Goal: Check status: Check status

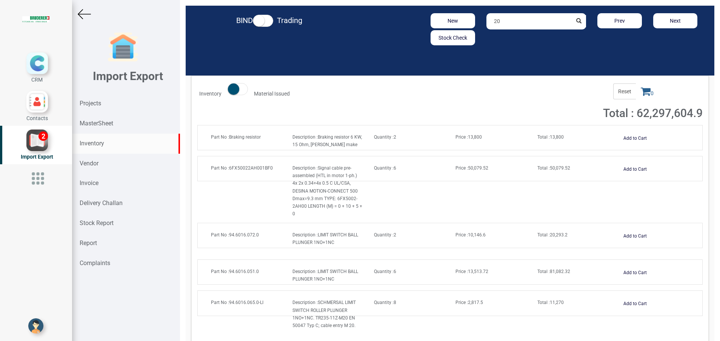
type input "2"
click at [500, 19] on input "text" at bounding box center [529, 21] width 86 height 16
paste input "94.3075.220.0"
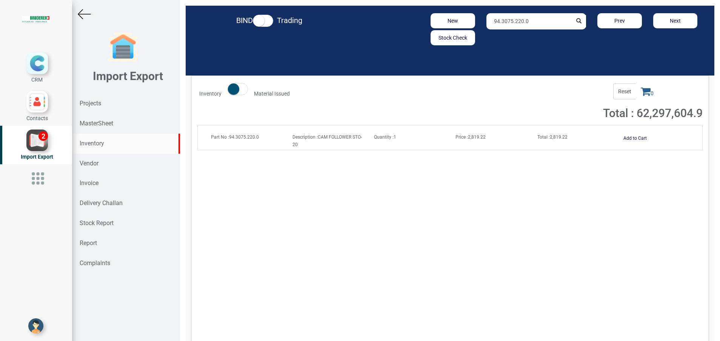
type input "94.3075.220.0"
click at [538, 134] on strong "Total :" at bounding box center [543, 136] width 12 height 5
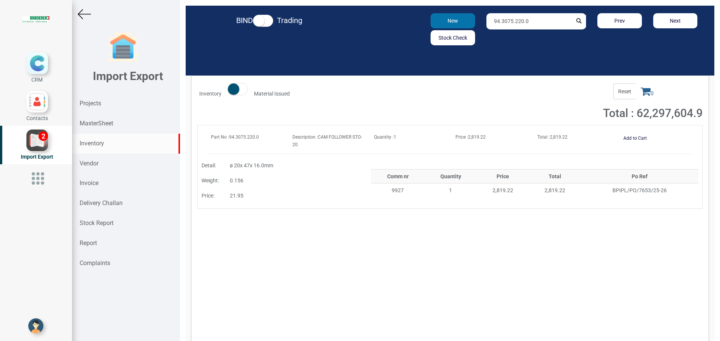
drag, startPoint x: 533, startPoint y: 23, endPoint x: 442, endPoint y: 26, distance: 91.0
click at [442, 26] on div "New Stock Check 94.3075.220.0 Prev Next" at bounding box center [536, 29] width 345 height 32
paste input "94.3034.114.0"
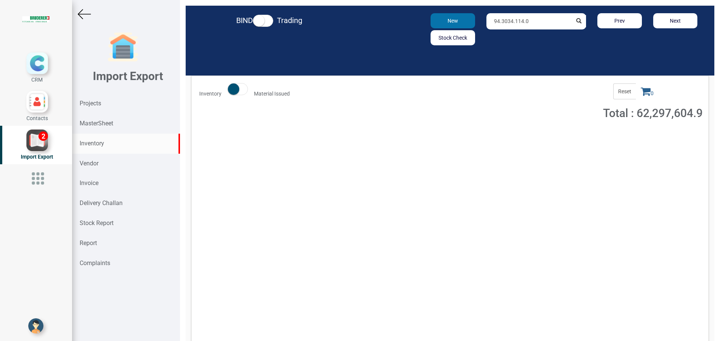
type input "94.3034.114.0"
drag, startPoint x: 529, startPoint y: 18, endPoint x: 421, endPoint y: 28, distance: 108.7
click at [421, 28] on div "New Stock Check 94.3034.114.0 Prev Next" at bounding box center [536, 29] width 345 height 32
paste input "text"
click at [425, 25] on div "New Stock Check" at bounding box center [452, 29] width 55 height 32
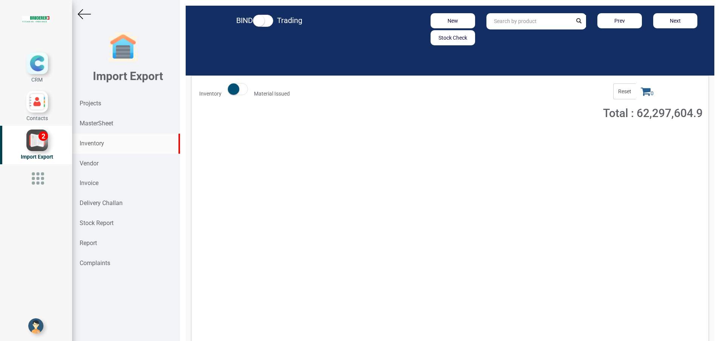
click at [504, 23] on input "text" at bounding box center [529, 21] width 86 height 16
paste input "94.3034.080.0"
click at [495, 38] on strong "94.3034.080.0" at bounding box center [511, 37] width 35 height 6
type input "9"
paste input "12444.00.0.00"
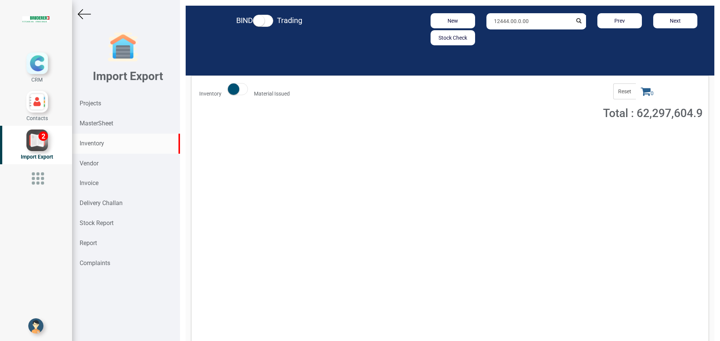
type input "12444.00.0.00"
drag, startPoint x: 523, startPoint y: 22, endPoint x: 449, endPoint y: 29, distance: 73.9
click at [449, 29] on div "New Stock Check 12444.00.0.00 Prev Next" at bounding box center [536, 29] width 345 height 32
paste input "94.1225.170.0"
type input "9"
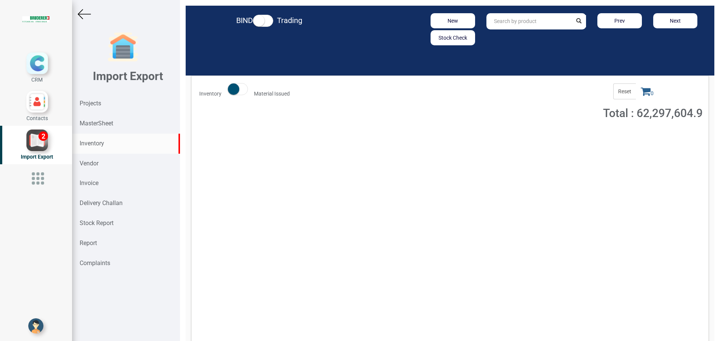
paste input "94.1225.090.0"
type input "94.1225.090."
drag, startPoint x: 526, startPoint y: 21, endPoint x: 460, endPoint y: 23, distance: 65.7
click at [460, 23] on div "New Stock Check 94.1225.090. Prev Next" at bounding box center [536, 29] width 345 height 32
paste input "94.1230.174.0"
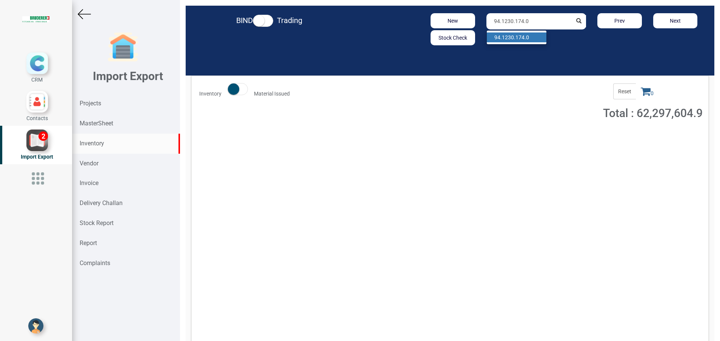
type input "94.1230.174.0"
click at [515, 39] on strong "94.1230.174.0" at bounding box center [511, 37] width 35 height 6
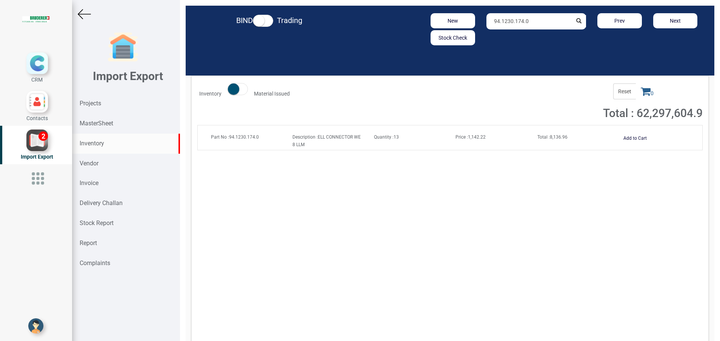
click at [548, 138] on span "Total : 8,136.96" at bounding box center [552, 136] width 30 height 5
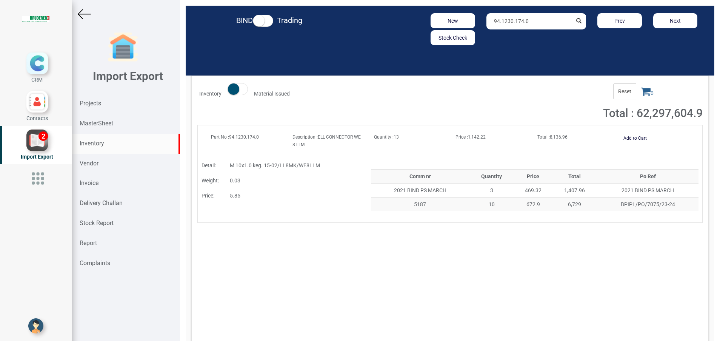
drag, startPoint x: 534, startPoint y: 20, endPoint x: 485, endPoint y: 20, distance: 49.4
click at [486, 20] on input "94.1230.174.0" at bounding box center [529, 21] width 86 height 16
paste input "20184.00.0.00"
type input "20184.0"
click at [97, 124] on strong "MasterSheet" at bounding box center [97, 123] width 34 height 7
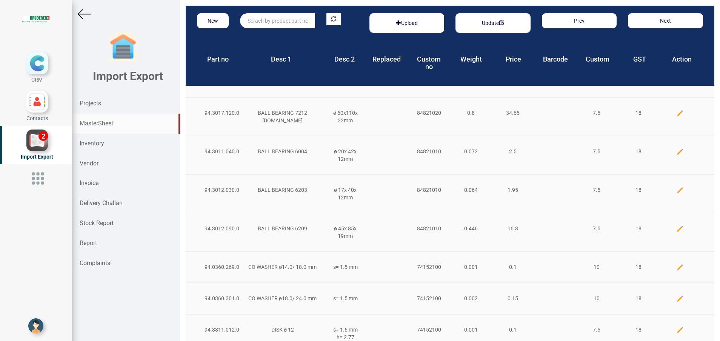
click at [258, 20] on input "text" at bounding box center [277, 20] width 75 height 15
paste input "20184.00.0.00"
type input "20184.00.0."
click at [92, 103] on strong "Projects" at bounding box center [91, 103] width 22 height 7
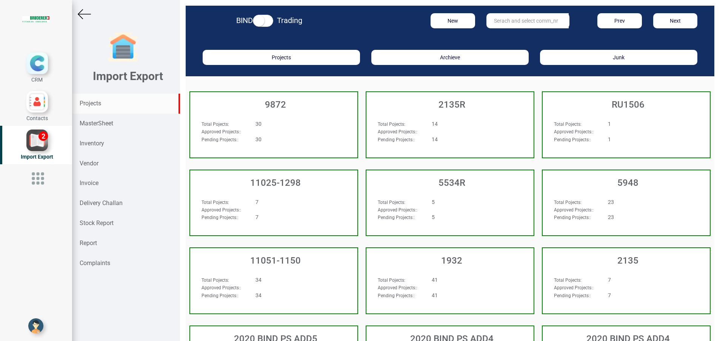
drag, startPoint x: 88, startPoint y: 145, endPoint x: 505, endPoint y: 23, distance: 434.5
click at [504, 23] on input "text" at bounding box center [527, 20] width 82 height 15
paste input "94.3034.342.0"
type input "94.3034.342.0"
click at [98, 138] on div "Inventory" at bounding box center [126, 144] width 108 height 20
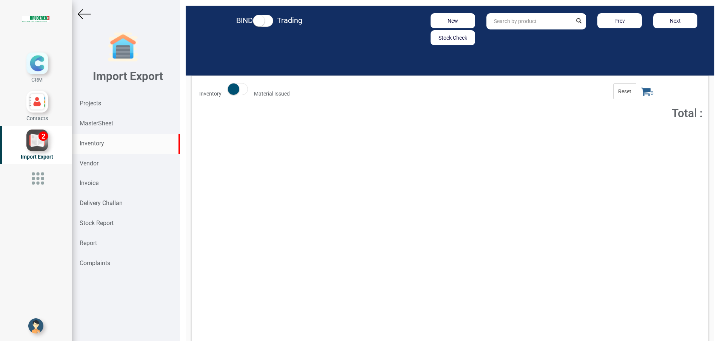
click at [504, 25] on input "text" at bounding box center [529, 21] width 86 height 16
paste input "94.3034.342.0"
type input "94.3034.342.0"
click at [507, 38] on strong "94.3034.342.0" at bounding box center [511, 37] width 35 height 6
